Goal: Task Accomplishment & Management: Use online tool/utility

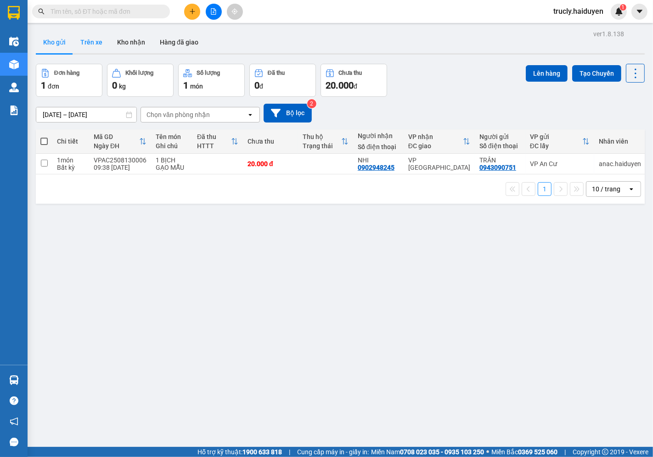
click at [86, 40] on button "Trên xe" at bounding box center [91, 42] width 37 height 22
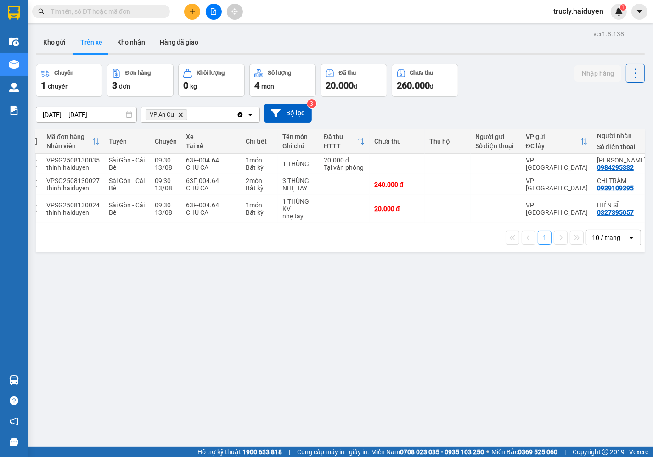
scroll to position [0, 11]
click at [461, 415] on div "ver 1.8.138 Kho gửi Trên xe Kho nhận Hàng đã giao Chuyến 1 chuyến Đơn hàng 3 đơ…" at bounding box center [340, 256] width 616 height 457
click at [63, 40] on button "Kho gửi" at bounding box center [54, 42] width 37 height 22
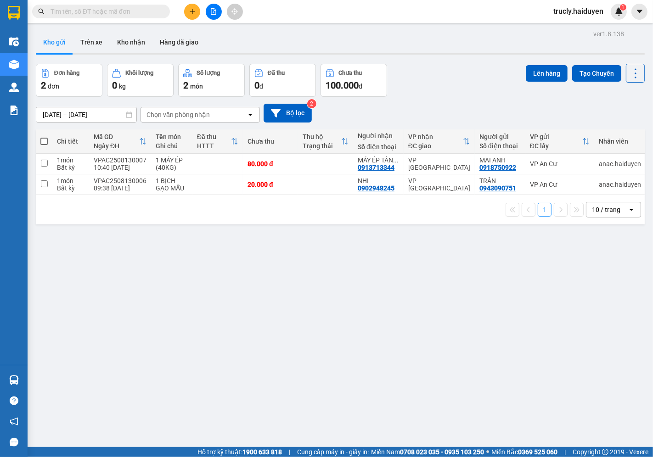
click at [429, 84] on div "Đơn hàng 2 đơn Khối lượng 0 kg Số lượng 2 món Đã thu 0 đ Chưa thu 100.000 đ Lên…" at bounding box center [340, 80] width 609 height 33
click at [461, 74] on div "Đơn hàng 2 đơn Khối lượng 0 kg Số lượng 2 món Đã thu 0 đ Chưa thu 100.000 đ Lên…" at bounding box center [340, 80] width 609 height 33
click at [86, 44] on button "Trên xe" at bounding box center [91, 42] width 37 height 22
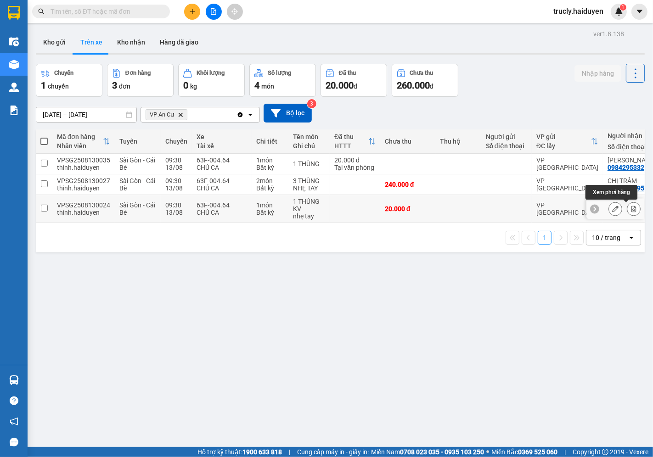
click at [630, 210] on icon at bounding box center [633, 209] width 6 height 6
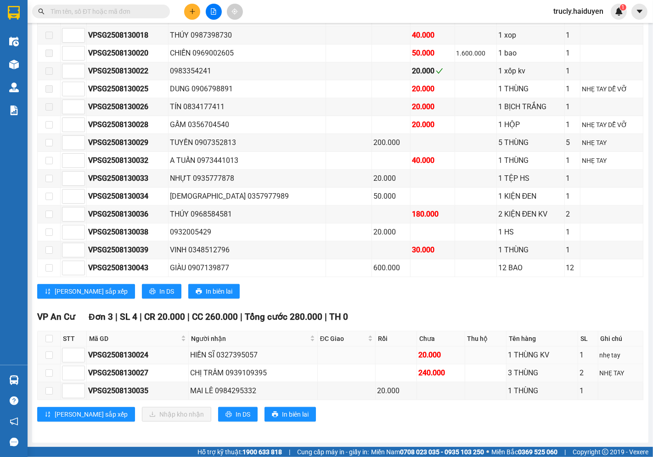
scroll to position [448, 0]
click at [47, 357] on input "checkbox" at bounding box center [48, 354] width 7 height 7
checkbox input "true"
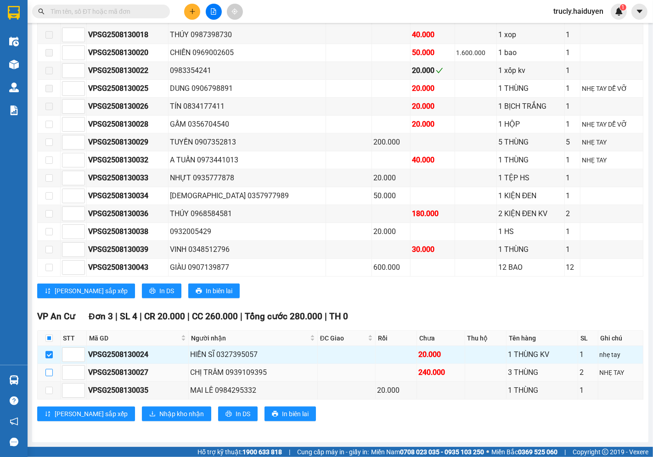
click at [47, 376] on input "checkbox" at bounding box center [48, 372] width 7 height 7
checkbox input "true"
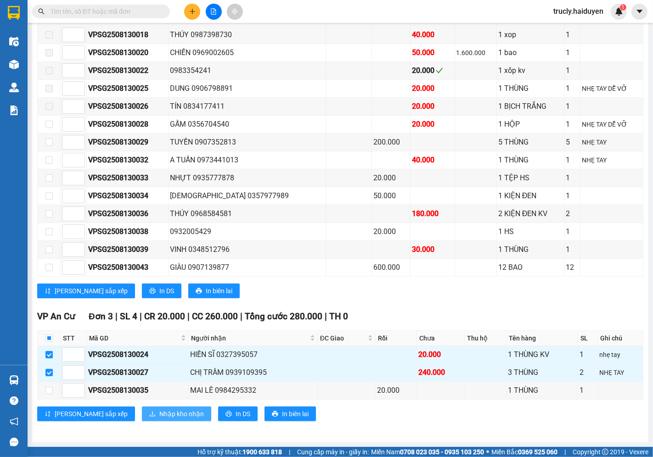
click at [159, 414] on span "Nhập kho nhận" at bounding box center [181, 414] width 45 height 10
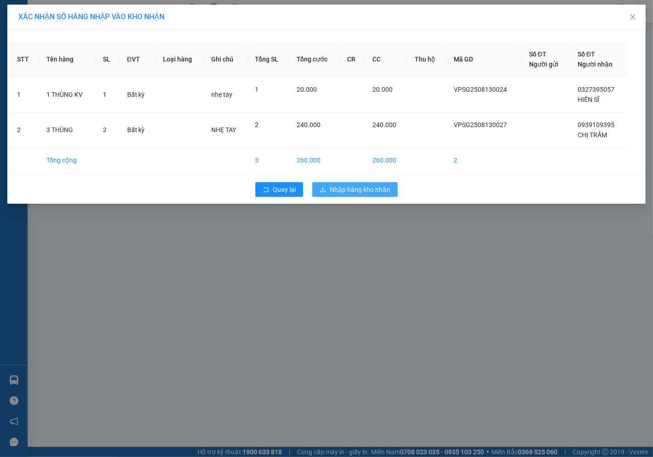
click at [341, 195] on button "Nhập hàng kho nhận" at bounding box center [354, 189] width 85 height 15
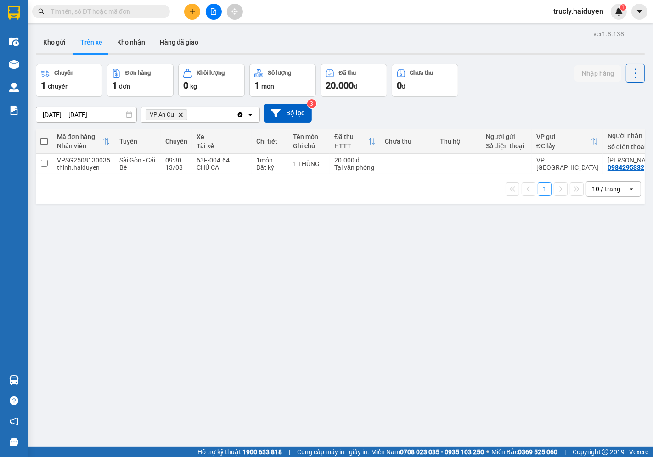
click at [528, 76] on div "Chuyến 1 chuyến Đơn hàng 1 đơn Khối lượng 0 kg Số lượng 1 món Đã thu 20.000 đ C…" at bounding box center [340, 80] width 609 height 33
click at [51, 41] on button "Kho gửi" at bounding box center [54, 42] width 37 height 22
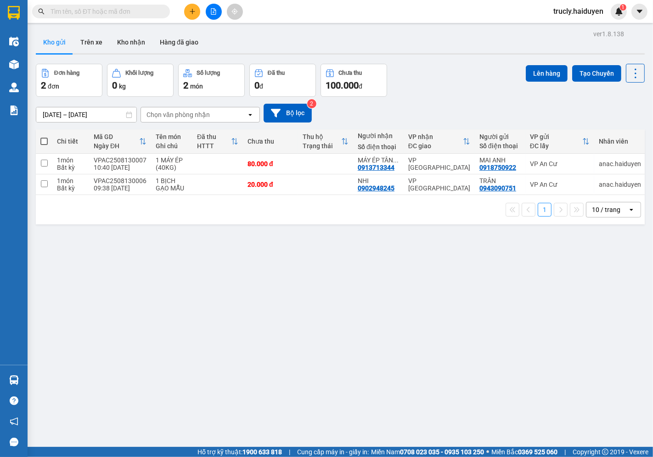
click at [464, 74] on div "Đơn hàng 2 đơn Khối lượng 0 kg Số lượng 2 món Đã thu 0 đ Chưa thu 100.000 đ Lên…" at bounding box center [340, 80] width 609 height 33
click at [432, 76] on div "Đơn hàng 2 đơn Khối lượng 0 kg Số lượng 2 món Đã thu 0 đ Chưa thu 100.000 đ Lên…" at bounding box center [340, 80] width 609 height 33
click at [92, 43] on button "Trên xe" at bounding box center [91, 42] width 37 height 22
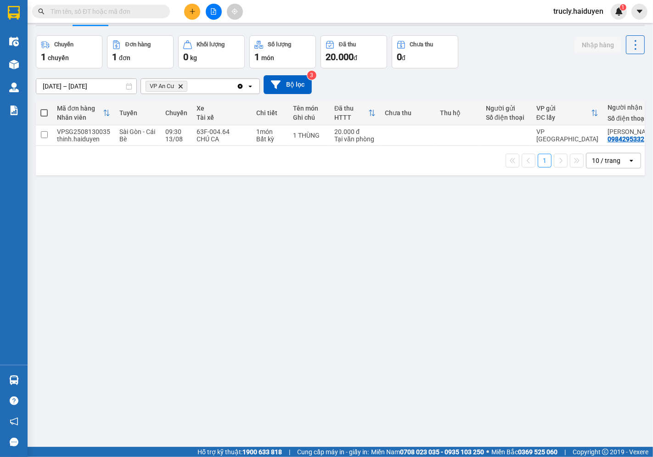
scroll to position [42, 0]
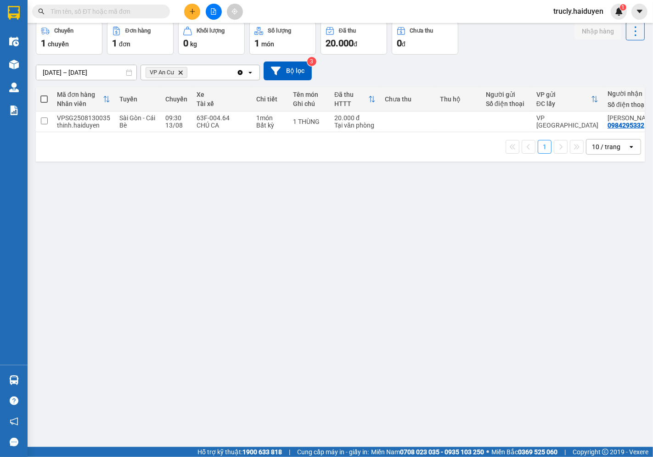
click at [520, 55] on div "[DATE] – [DATE] Press the down arrow key to interact with the calendar and sele…" at bounding box center [340, 71] width 609 height 33
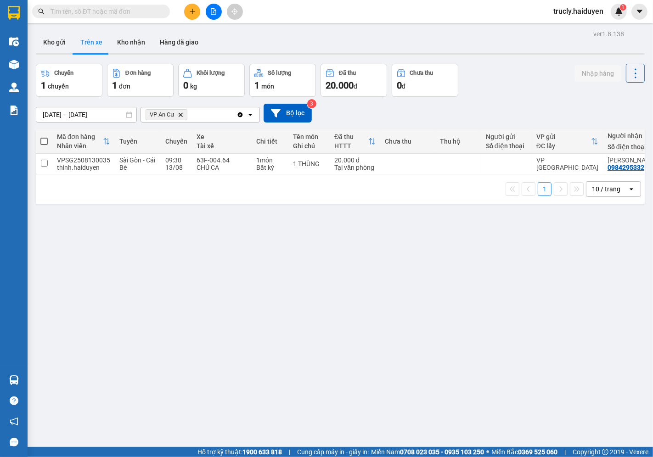
click at [525, 56] on div "ver 1.8.138 Kho gửi Trên xe Kho nhận Hàng đã giao Chuyến 1 chuyến Đơn hàng 1 đơ…" at bounding box center [340, 256] width 616 height 457
click at [511, 56] on div "ver 1.8.138 Kho gửi Trên xe Kho nhận Hàng đã giao Chuyến 1 chuyến Đơn hàng 1 đơ…" at bounding box center [340, 256] width 616 height 457
click at [140, 43] on button "Kho nhận" at bounding box center [131, 42] width 43 height 22
type input "[DATE] – [DATE]"
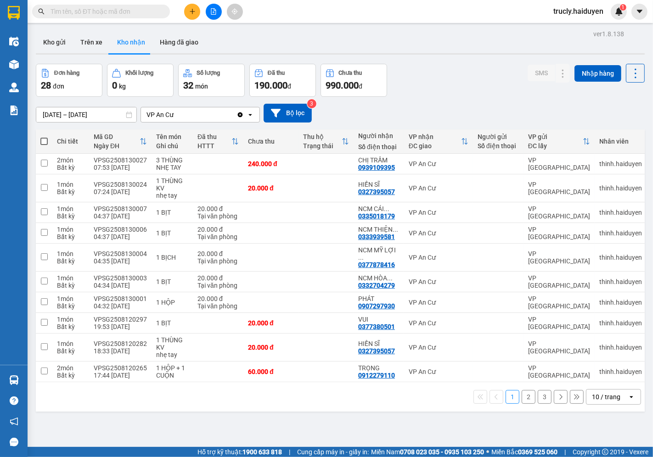
click at [521, 394] on button "2" at bounding box center [528, 397] width 14 height 14
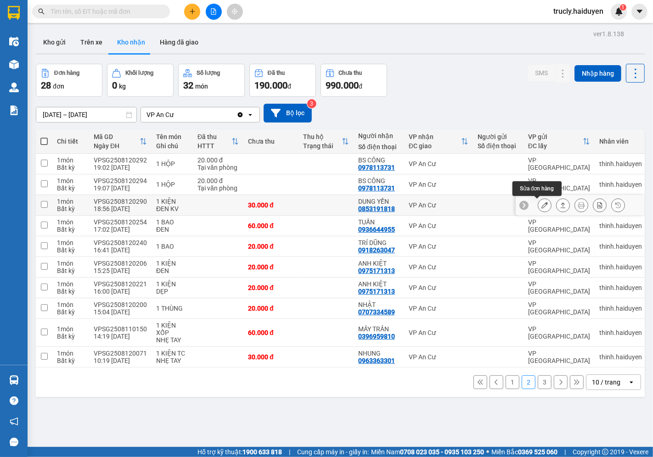
click at [541, 207] on icon at bounding box center [544, 205] width 6 height 6
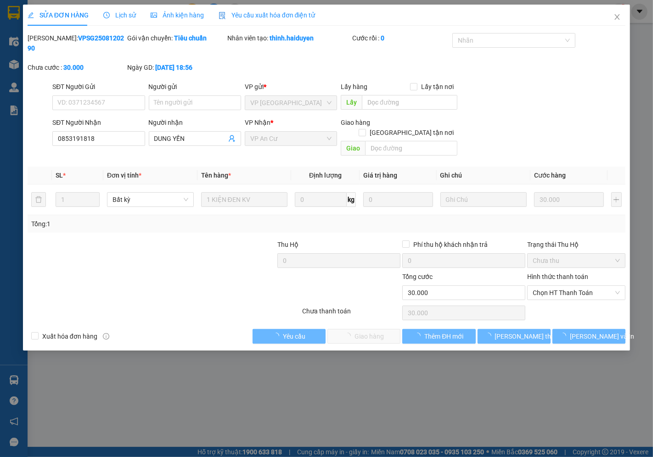
type input "0853191818"
type input "DUNG YẾN"
type input "30.000"
click at [556, 286] on span "Chọn HT Thanh Toán" at bounding box center [575, 293] width 87 height 14
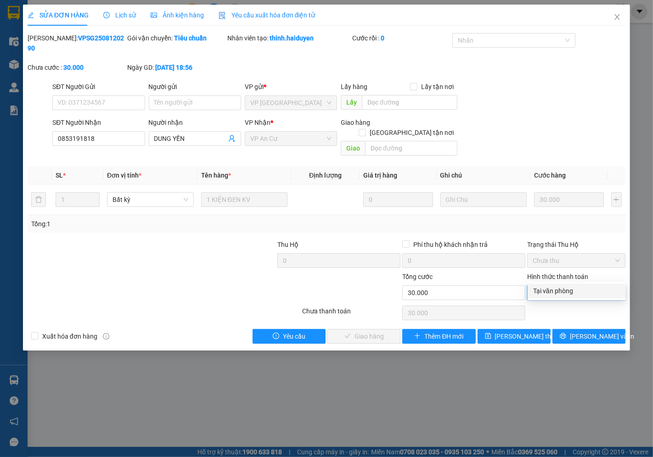
click at [555, 294] on div "Tại văn phòng" at bounding box center [576, 291] width 87 height 10
type input "0"
click at [372, 331] on span "[PERSON_NAME] và Giao hàng" at bounding box center [389, 336] width 88 height 10
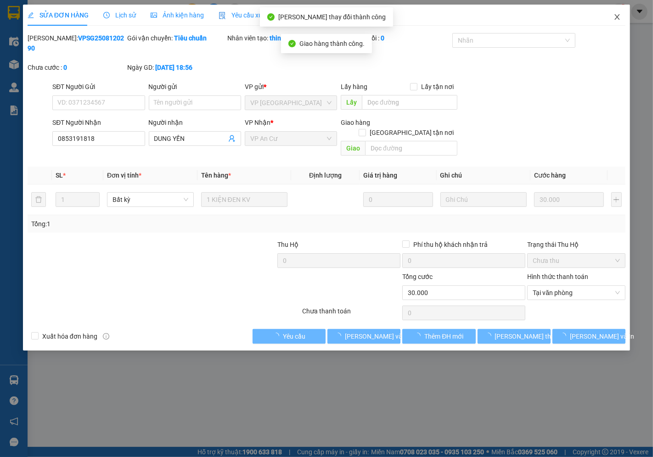
click at [614, 17] on icon "close" at bounding box center [616, 16] width 7 height 7
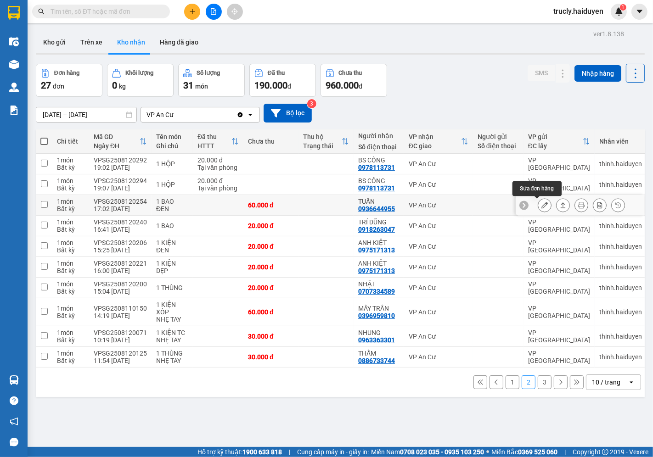
click at [541, 203] on button at bounding box center [544, 205] width 13 height 16
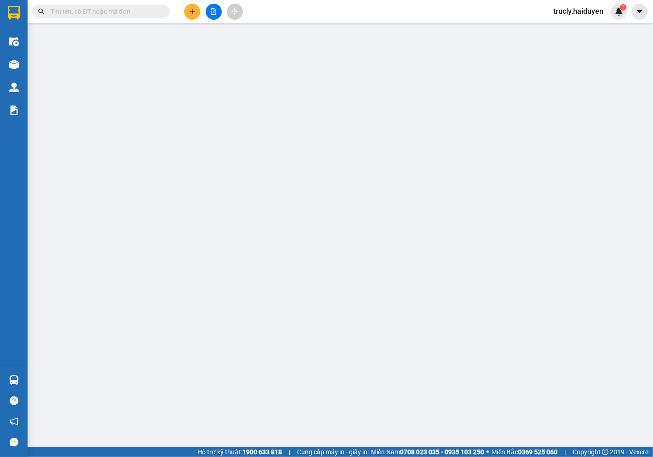
type input "0936644955"
type input "TUẤN"
type input "60.000"
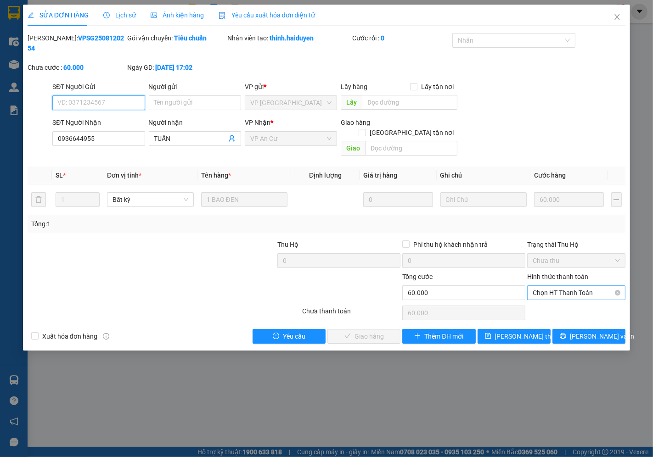
click at [551, 286] on span "Chọn HT Thanh Toán" at bounding box center [575, 293] width 87 height 14
click at [551, 294] on div "Tại văn phòng" at bounding box center [576, 291] width 87 height 10
type input "0"
click at [348, 331] on span "[PERSON_NAME] và Giao hàng" at bounding box center [389, 336] width 88 height 10
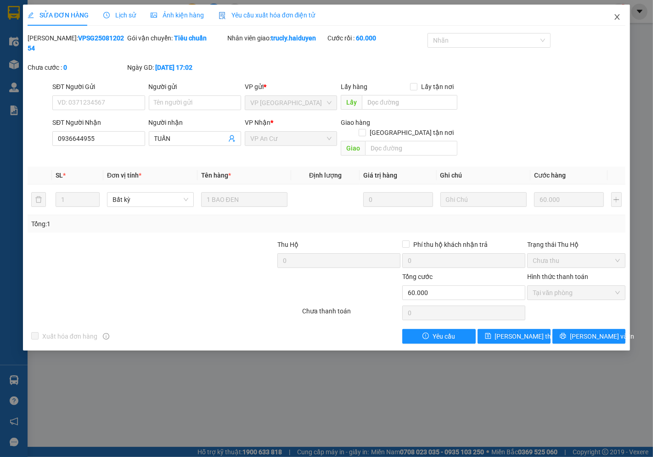
click at [613, 15] on icon "close" at bounding box center [616, 16] width 7 height 7
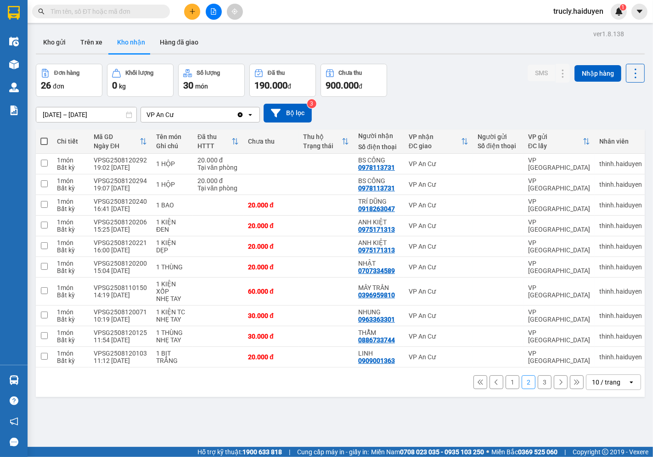
click at [505, 384] on button "1" at bounding box center [512, 382] width 14 height 14
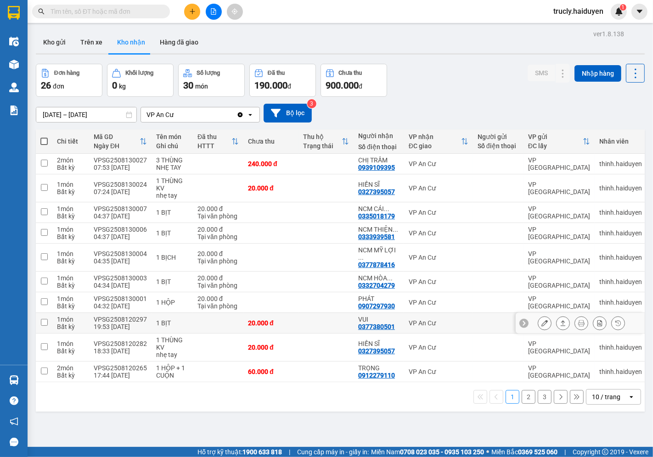
click at [541, 320] on icon at bounding box center [544, 323] width 6 height 6
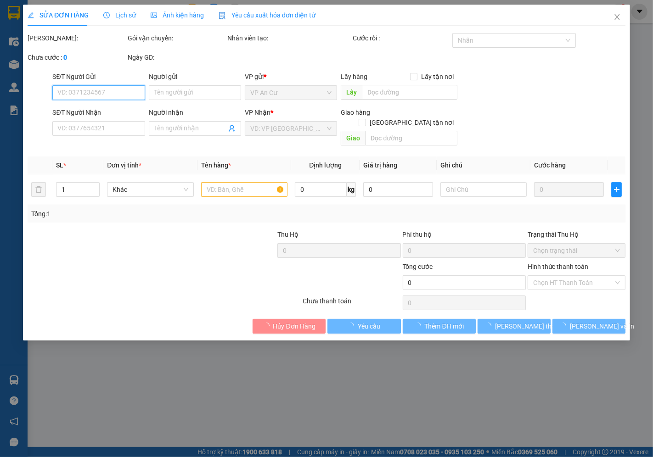
type input "0377380501"
type input "VUI"
type input "20.000"
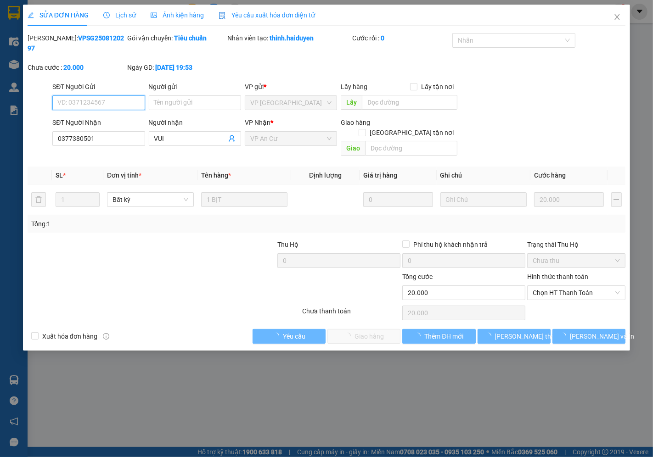
click at [538, 286] on span "Chọn HT Thanh Toán" at bounding box center [575, 293] width 87 height 14
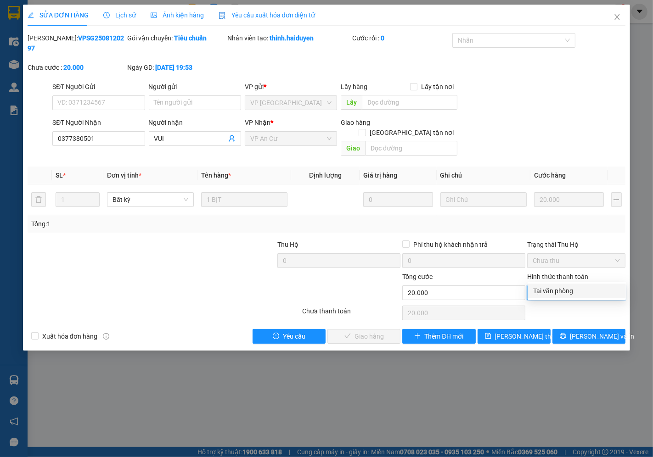
click at [544, 296] on div "Tại văn phòng" at bounding box center [576, 291] width 87 height 10
type input "0"
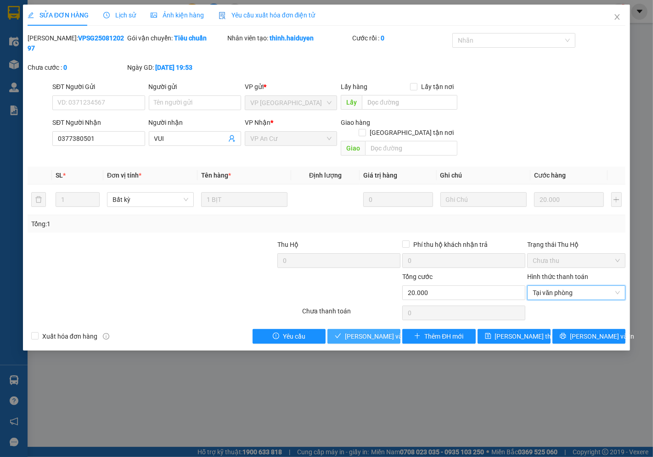
click at [370, 331] on span "[PERSON_NAME] và Giao hàng" at bounding box center [389, 336] width 88 height 10
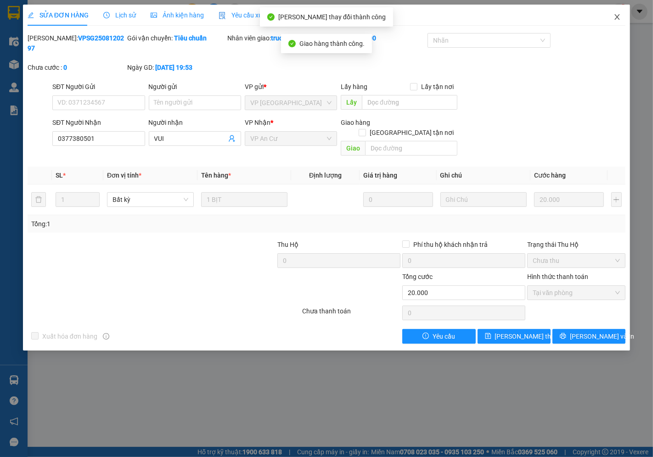
click at [617, 19] on icon "close" at bounding box center [616, 16] width 7 height 7
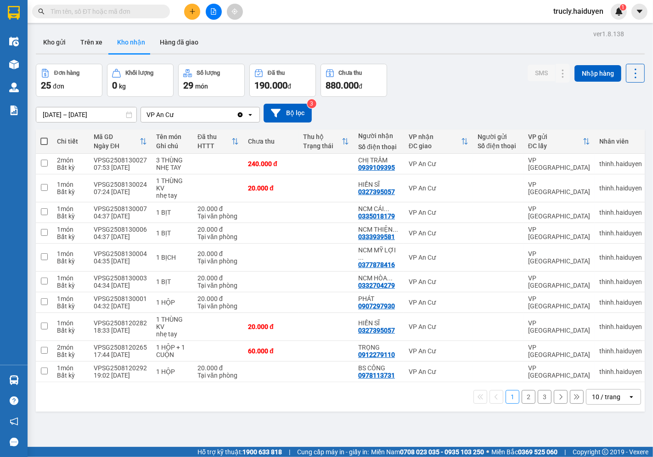
click at [521, 392] on button "2" at bounding box center [528, 397] width 14 height 14
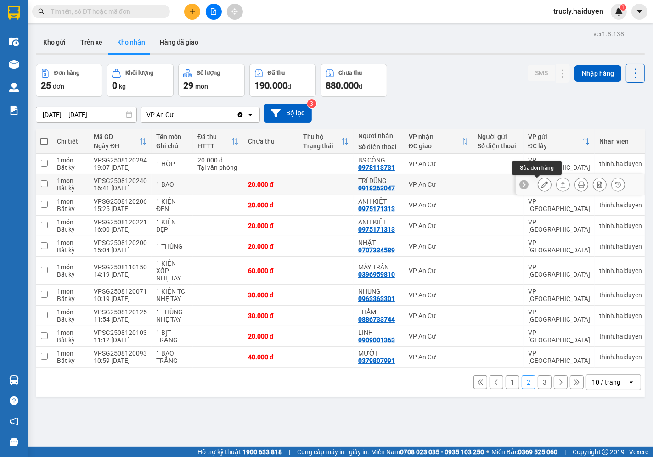
click at [541, 186] on icon at bounding box center [544, 184] width 6 height 6
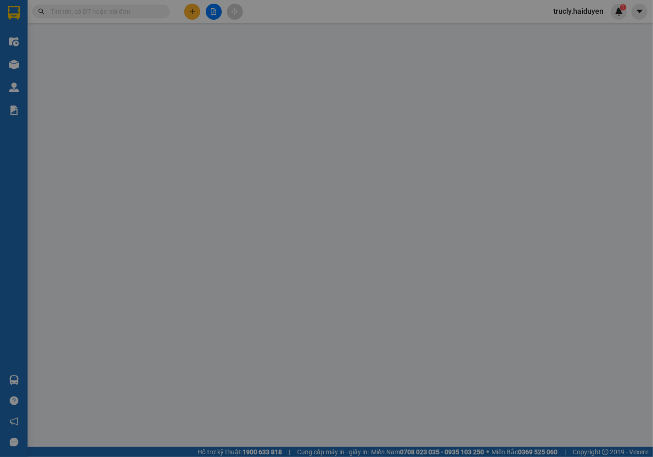
type input "0918263047"
type input "TRÍ DŨNG"
type input "20.000"
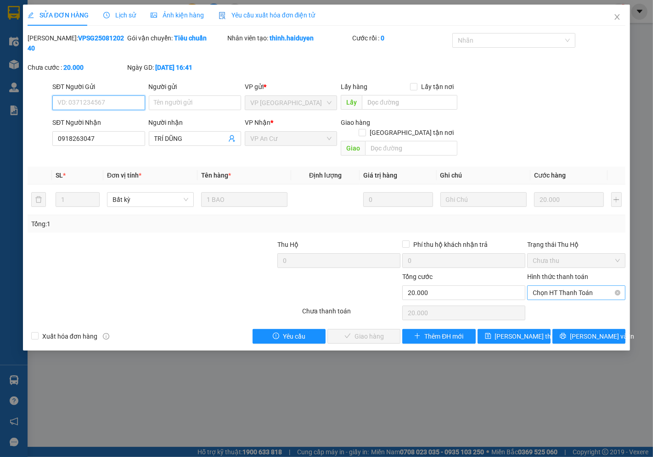
click at [553, 286] on span "Chọn HT Thanh Toán" at bounding box center [575, 293] width 87 height 14
click at [552, 292] on div "Tại văn phòng" at bounding box center [576, 291] width 87 height 10
type input "0"
click at [366, 331] on span "[PERSON_NAME] và Giao hàng" at bounding box center [389, 336] width 88 height 10
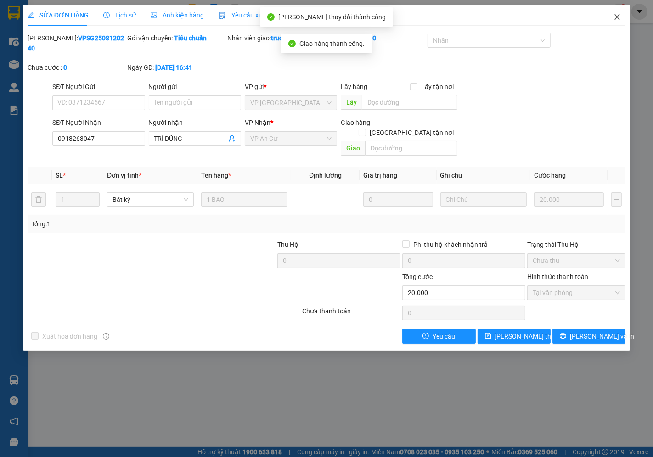
click at [617, 16] on icon "close" at bounding box center [616, 16] width 7 height 7
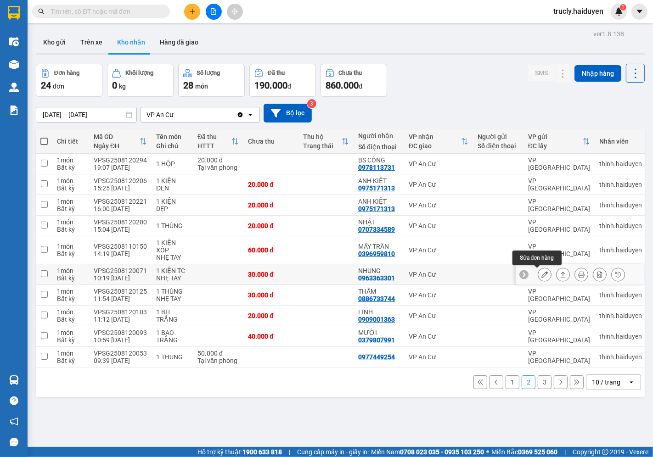
click at [541, 274] on icon at bounding box center [544, 274] width 6 height 6
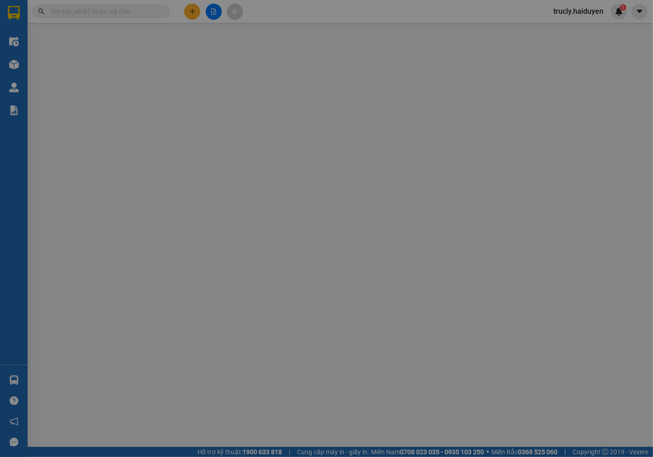
type input "0963363301"
type input "NHUNG"
type input "30.000"
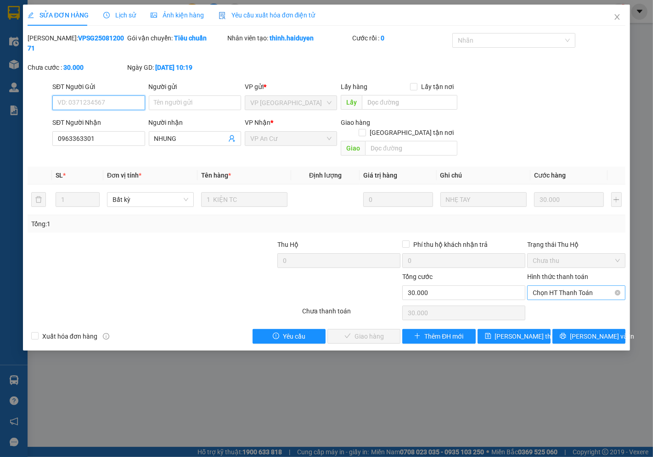
click at [546, 286] on span "Chọn HT Thanh Toán" at bounding box center [575, 293] width 87 height 14
click at [546, 286] on div "Tại văn phòng" at bounding box center [576, 291] width 87 height 10
type input "0"
click at [365, 331] on span "[PERSON_NAME] và Giao hàng" at bounding box center [389, 336] width 88 height 10
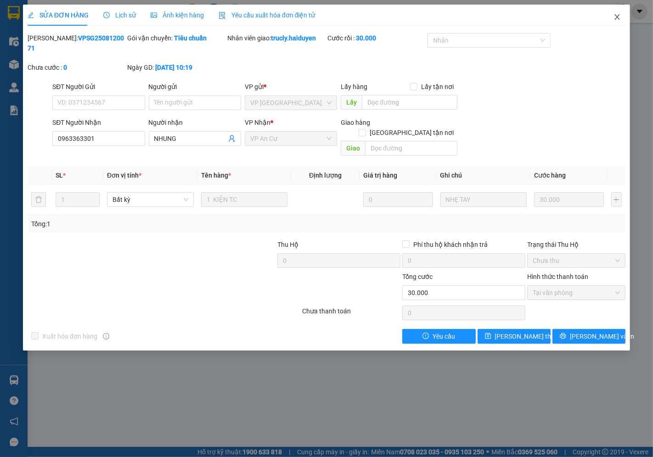
click at [621, 17] on span "Close" at bounding box center [617, 18] width 26 height 26
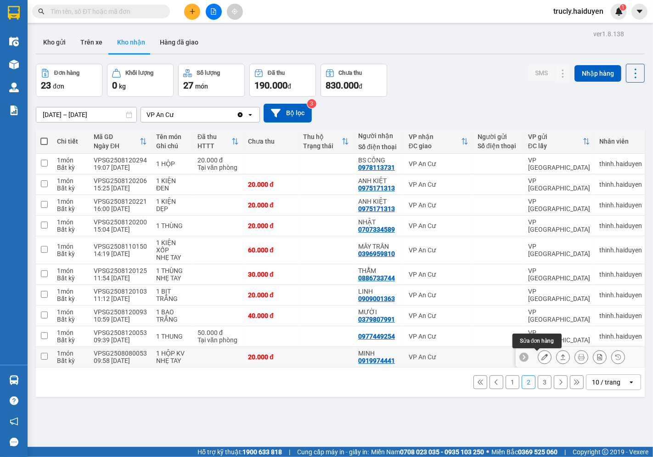
click at [541, 356] on icon at bounding box center [544, 357] width 6 height 6
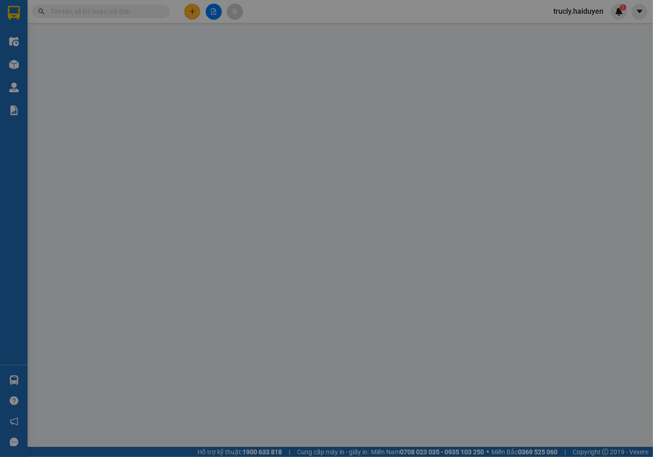
type input "0919974441"
type input "MINH"
type input "20.000"
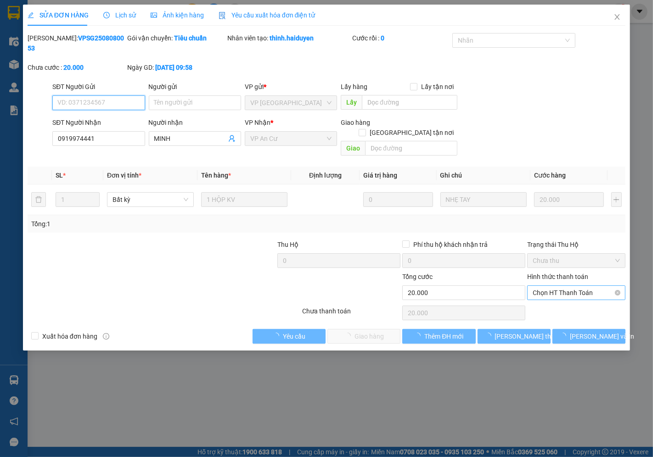
click at [565, 286] on span "Chọn HT Thanh Toán" at bounding box center [575, 293] width 87 height 14
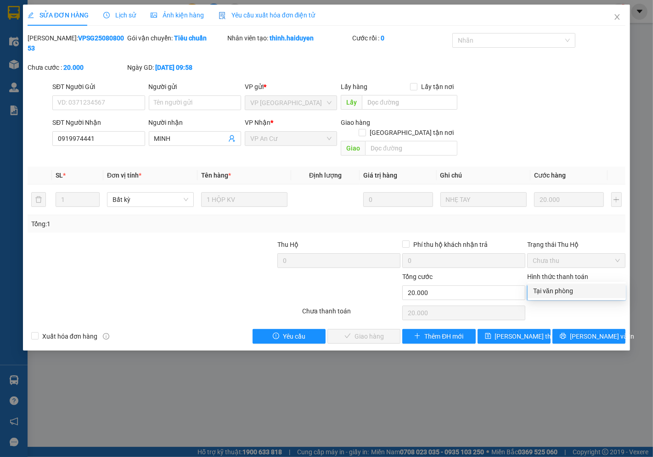
click at [562, 291] on div "Tại văn phòng" at bounding box center [576, 291] width 87 height 10
type input "0"
click at [356, 331] on span "[PERSON_NAME] và Giao hàng" at bounding box center [389, 336] width 88 height 10
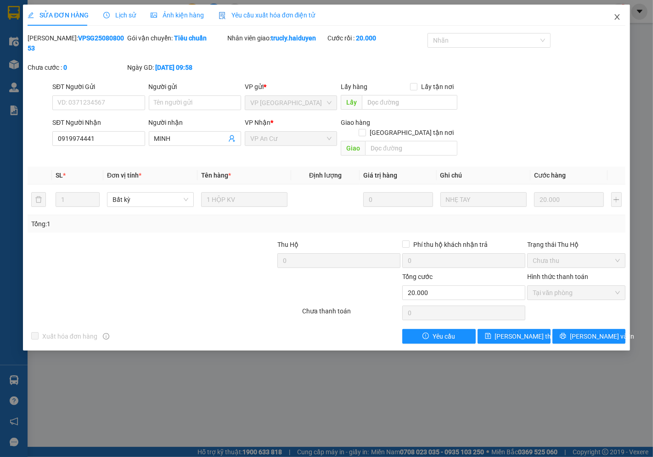
click at [620, 15] on icon "close" at bounding box center [616, 16] width 7 height 7
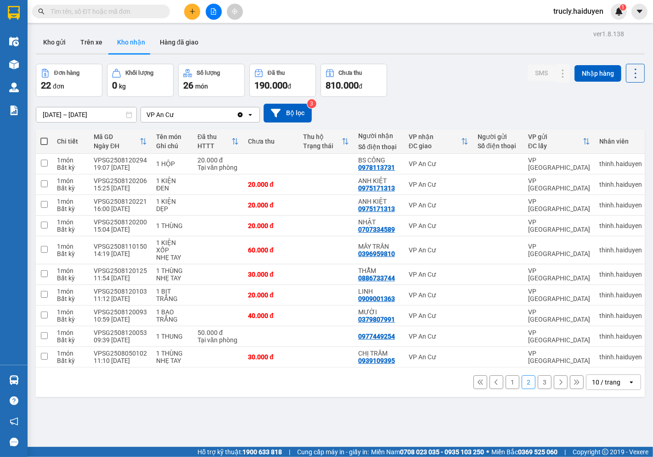
click at [452, 106] on div "[DATE] – [DATE] Press the down arrow key to interact with the calendar and sele…" at bounding box center [340, 113] width 609 height 19
click at [541, 166] on icon at bounding box center [544, 164] width 6 height 6
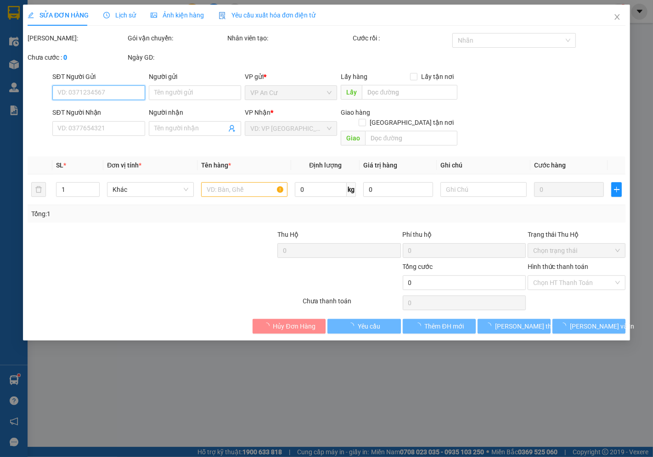
type input "0978113731"
type input "BS CÔNG"
type input "20.000"
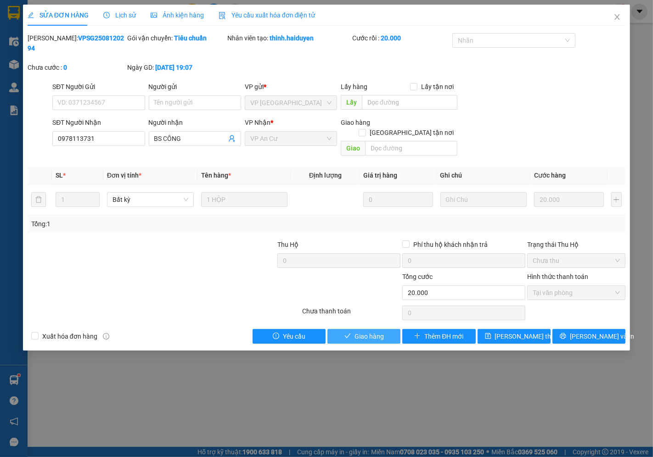
click at [379, 331] on span "Giao hàng" at bounding box center [368, 336] width 29 height 10
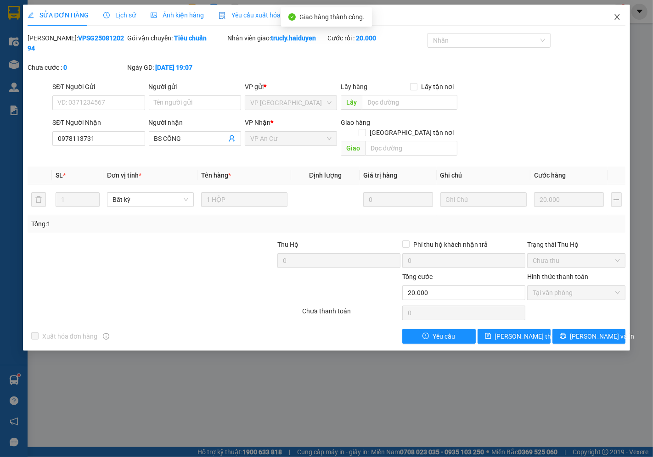
click at [618, 17] on icon "close" at bounding box center [616, 16] width 7 height 7
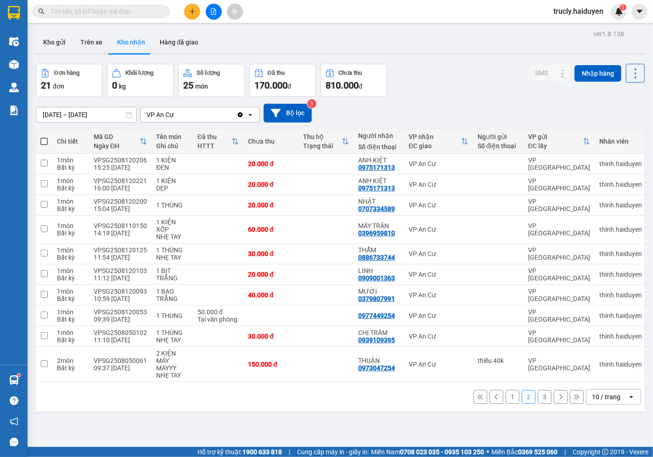
click at [505, 402] on button "1" at bounding box center [512, 397] width 14 height 14
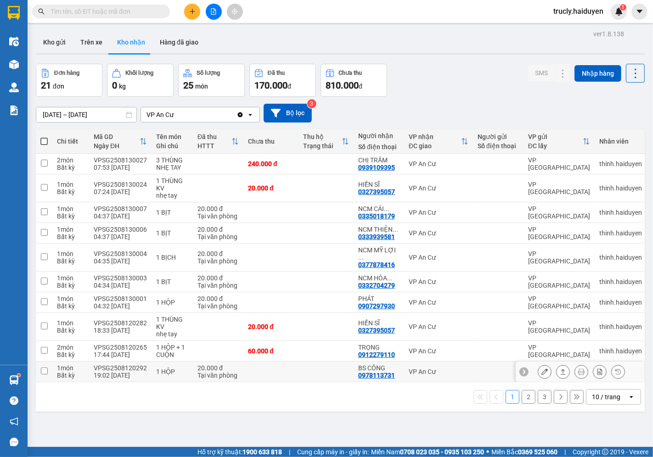
click at [538, 365] on button at bounding box center [544, 372] width 13 height 16
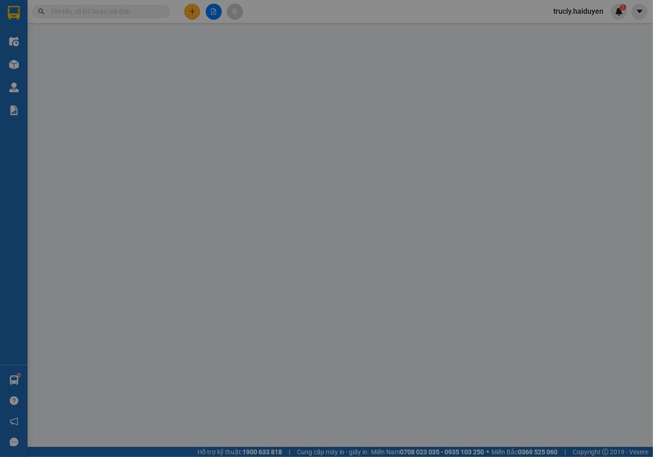
type input "0978113731"
type input "BS CÔNG"
type input "20.000"
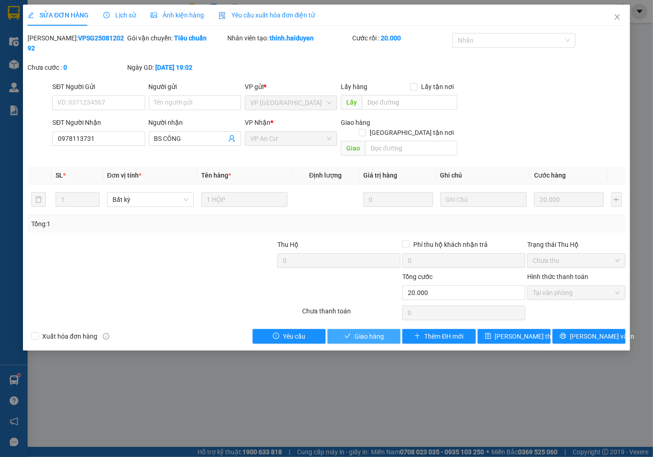
click at [386, 329] on button "Giao hàng" at bounding box center [363, 336] width 73 height 15
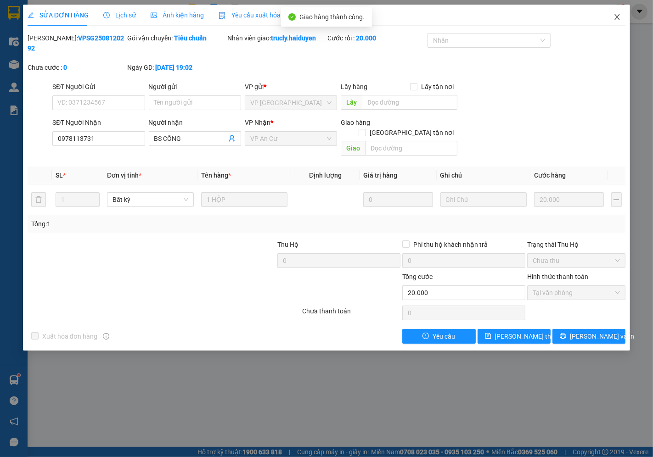
click at [615, 17] on icon "close" at bounding box center [616, 16] width 7 height 7
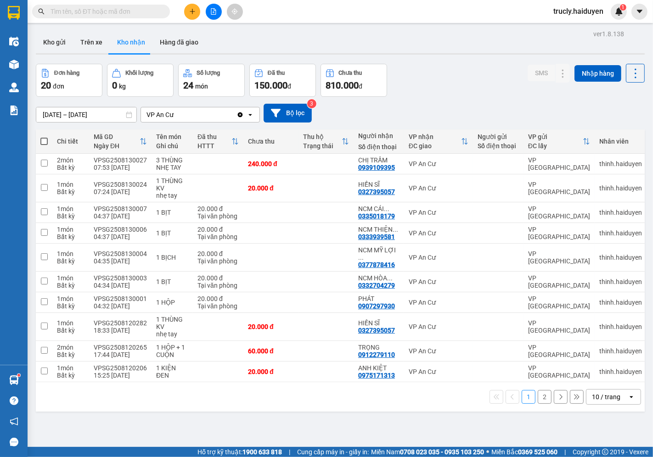
click at [448, 83] on div "Đơn hàng 20 đơn Khối lượng 0 kg Số lượng 24 món Đã thu 150.000 đ Chưa thu 810.0…" at bounding box center [340, 80] width 609 height 33
